Goal: Task Accomplishment & Management: Use online tool/utility

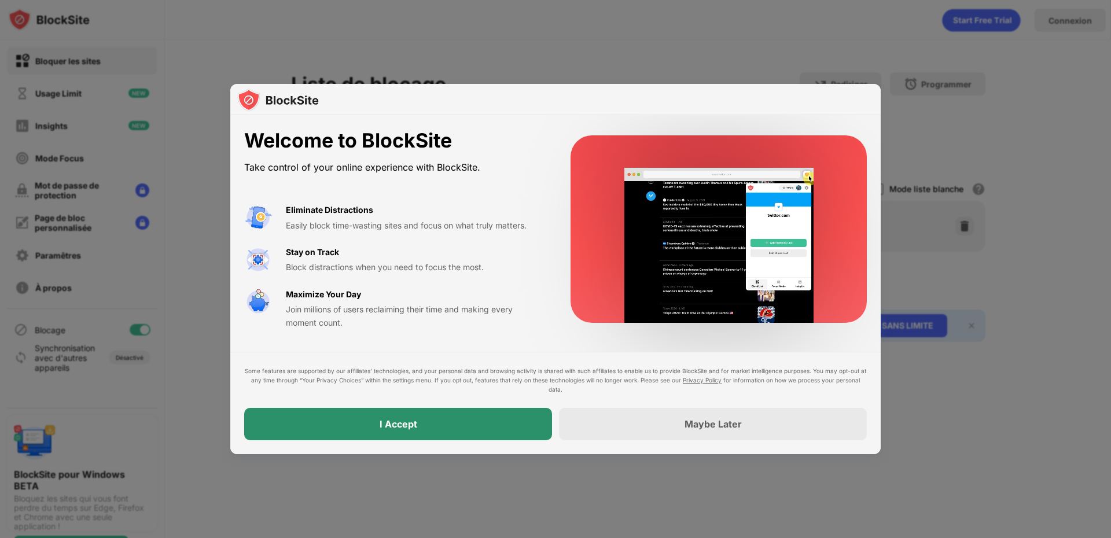
click at [402, 419] on div "I Accept" at bounding box center [399, 425] width 38 height 12
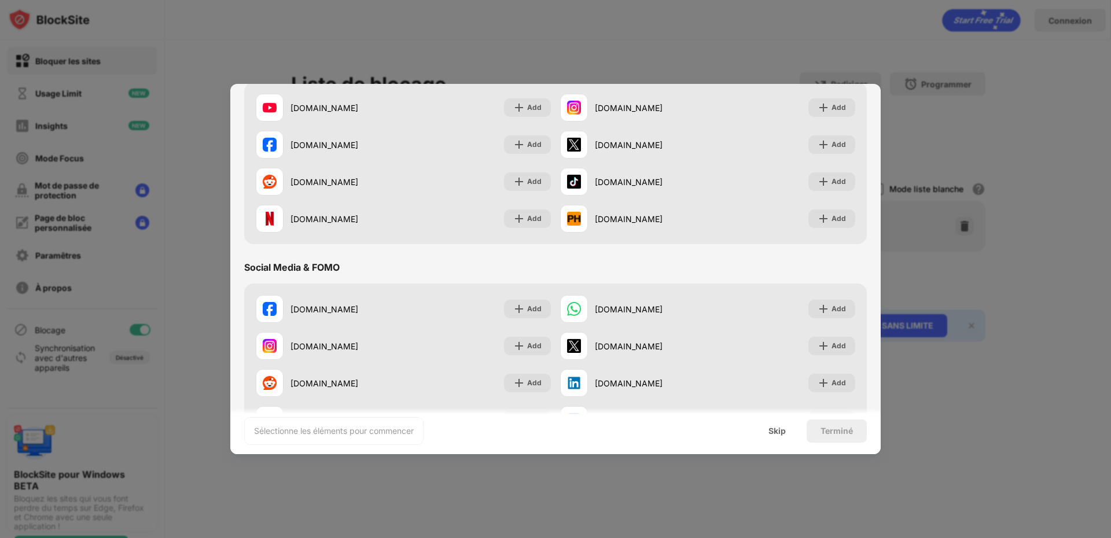
scroll to position [208, 0]
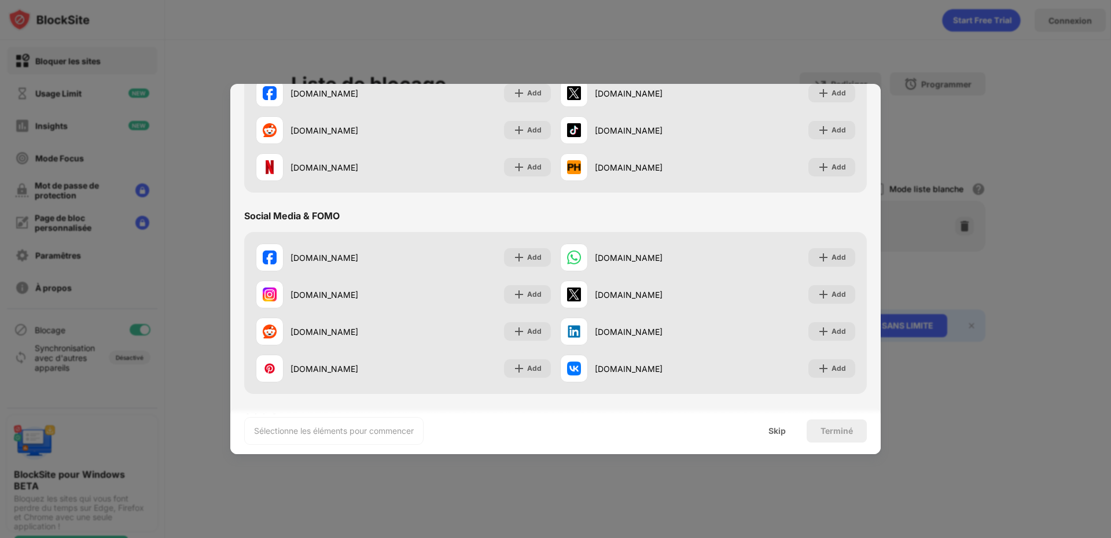
click at [823, 430] on div "Terminé" at bounding box center [837, 431] width 32 height 9
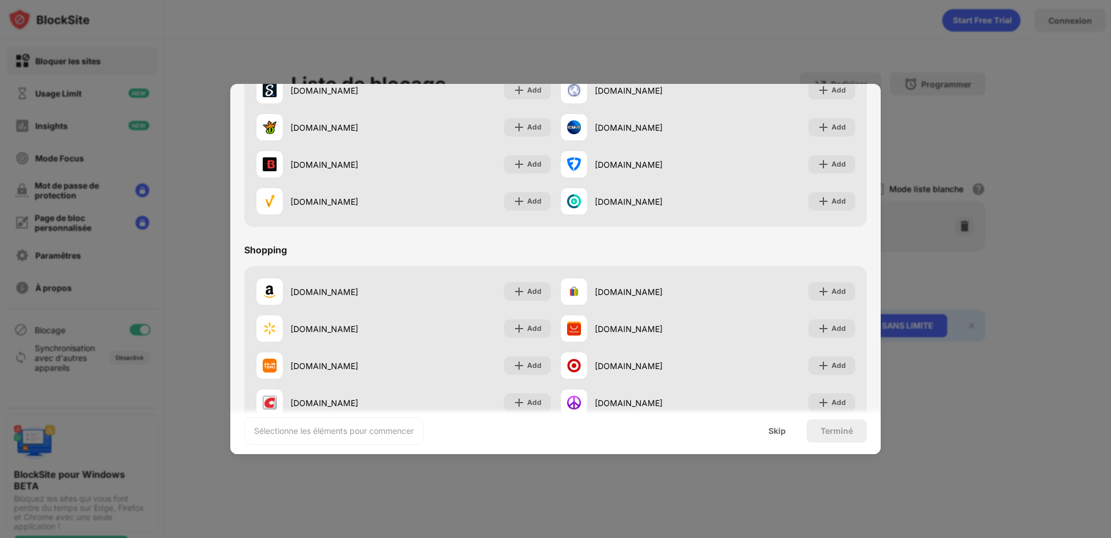
scroll to position [1213, 0]
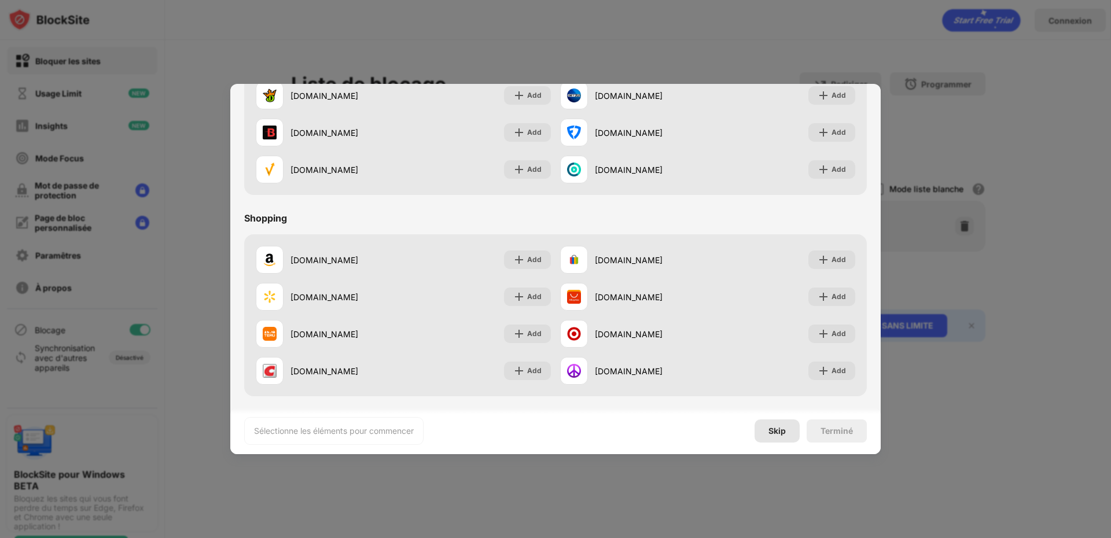
click at [772, 436] on div "Skip" at bounding box center [777, 431] width 45 height 23
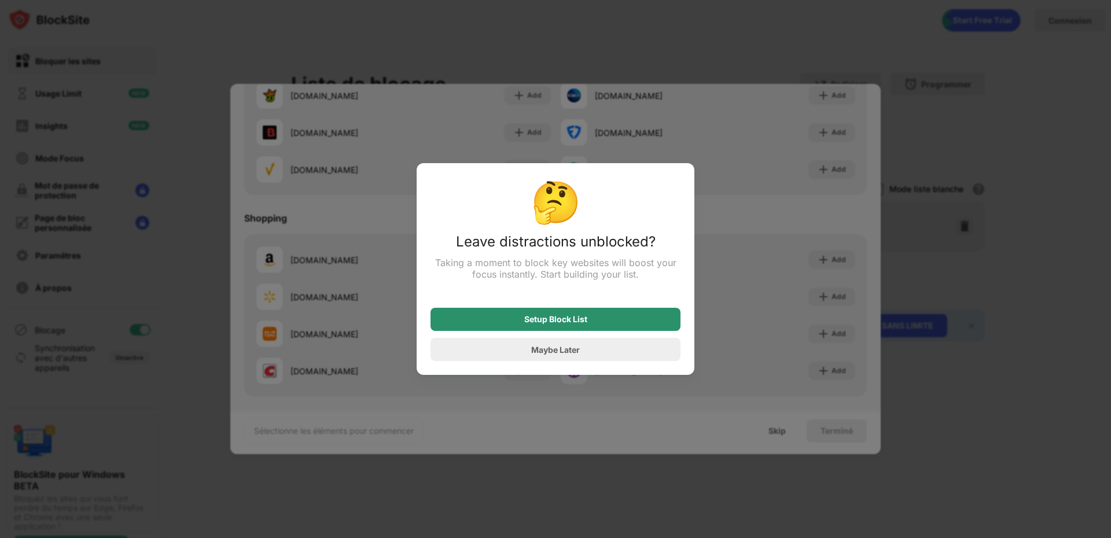
click at [547, 318] on div "Setup Block List" at bounding box center [555, 319] width 63 height 9
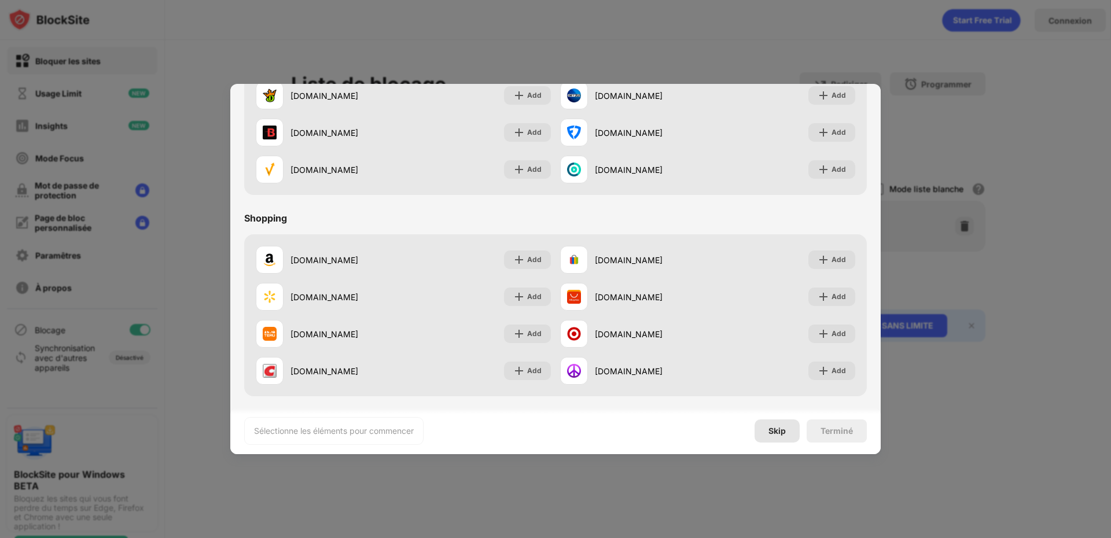
click at [770, 434] on div "Skip" at bounding box center [777, 431] width 17 height 9
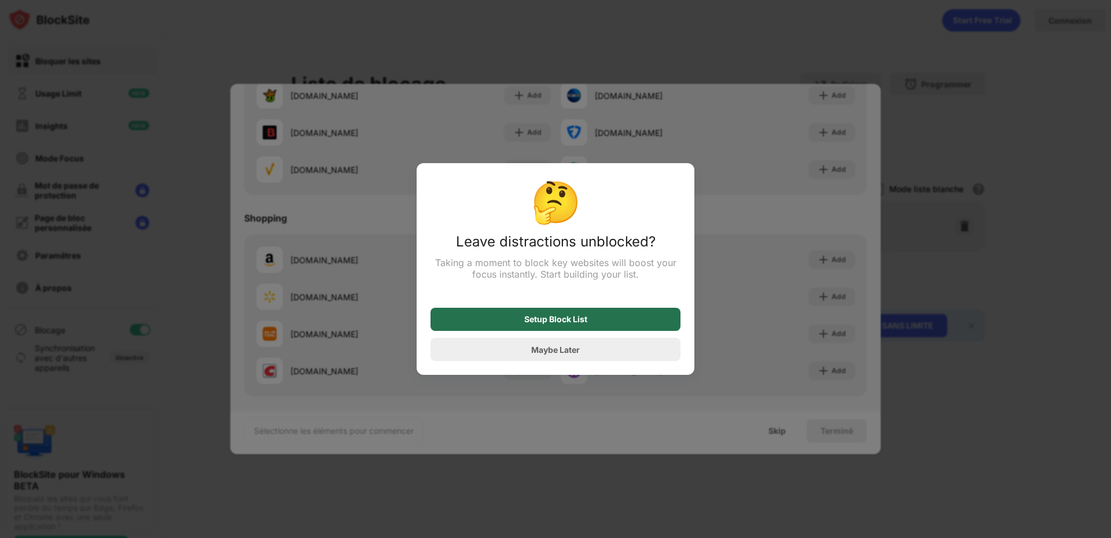
click at [552, 324] on div "Setup Block List" at bounding box center [555, 319] width 63 height 9
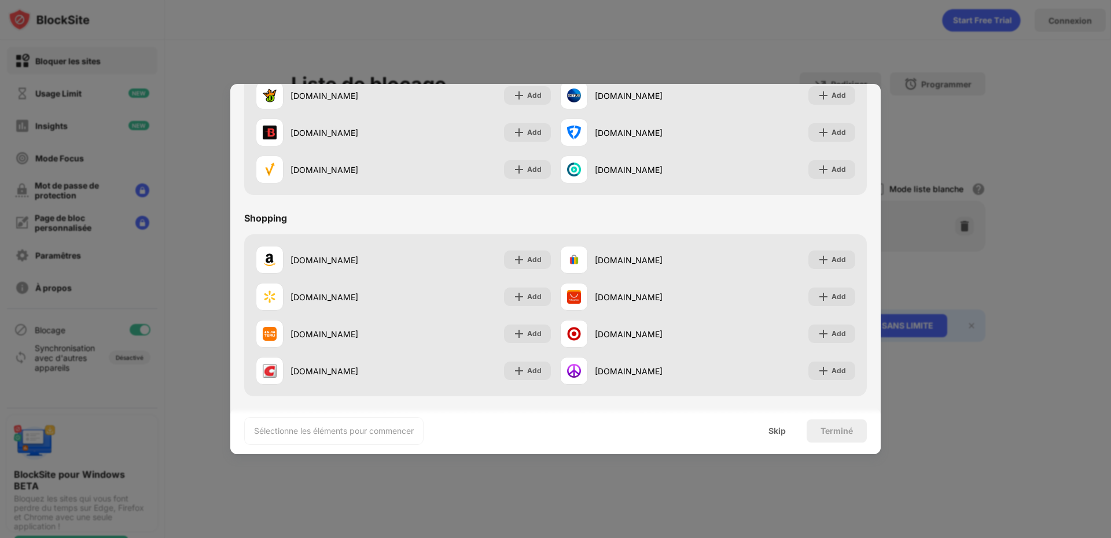
click at [357, 432] on div "Sélectionne les éléments pour commencer" at bounding box center [334, 431] width 160 height 12
click at [833, 437] on div "Terminé" at bounding box center [837, 431] width 60 height 23
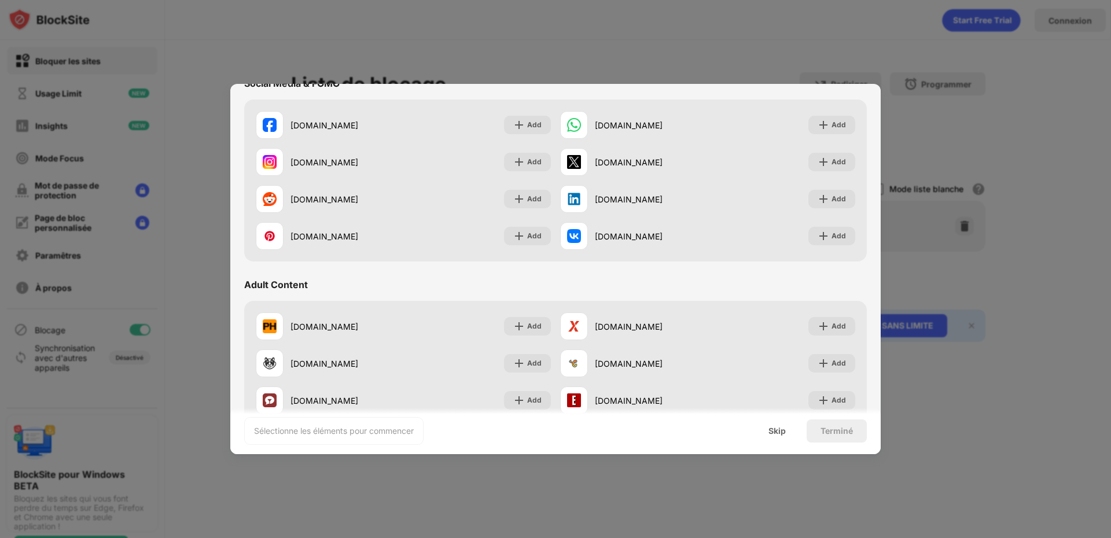
scroll to position [310, 0]
